Goal: Register for event/course

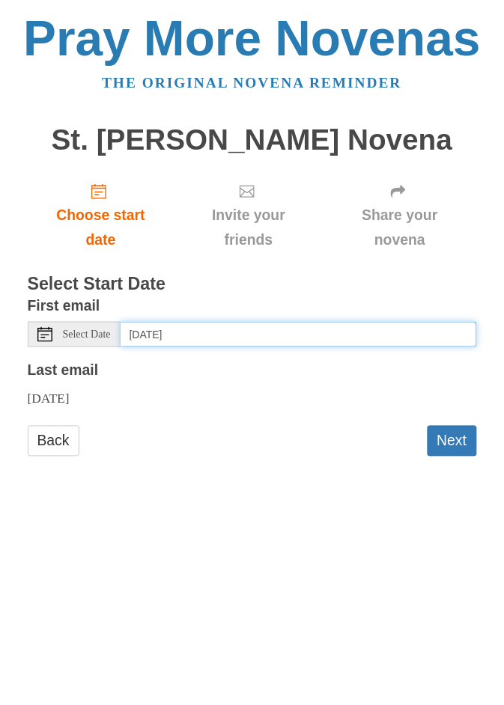
click at [447, 322] on input "Wednesday, October 15th" at bounding box center [298, 334] width 356 height 25
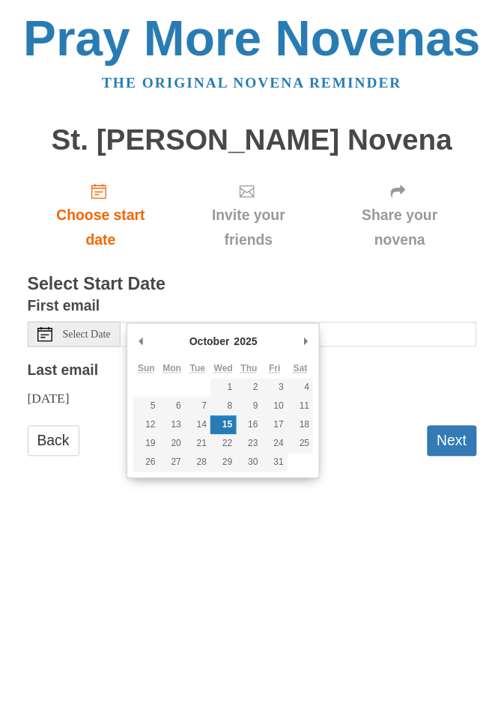
click at [424, 387] on div "Friday, October 24th" at bounding box center [252, 399] width 449 height 25
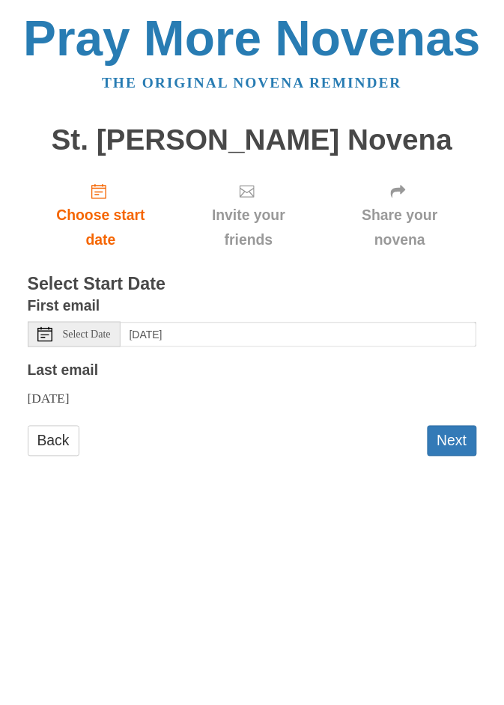
click at [453, 426] on button "Next" at bounding box center [451, 441] width 49 height 31
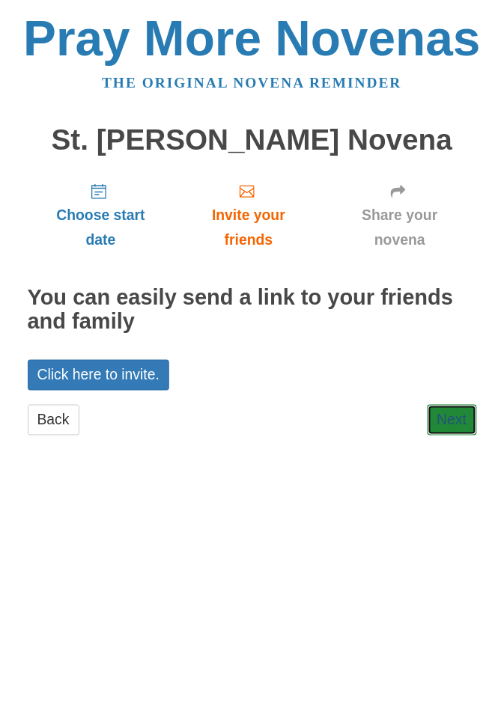
click at [460, 405] on link "Next" at bounding box center [451, 420] width 49 height 31
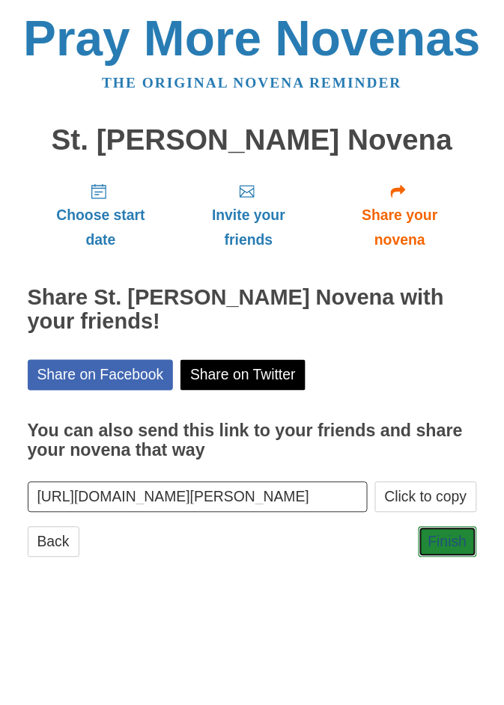
click at [451, 527] on link "Finish" at bounding box center [447, 542] width 58 height 31
